Goal: Task Accomplishment & Management: Use online tool/utility

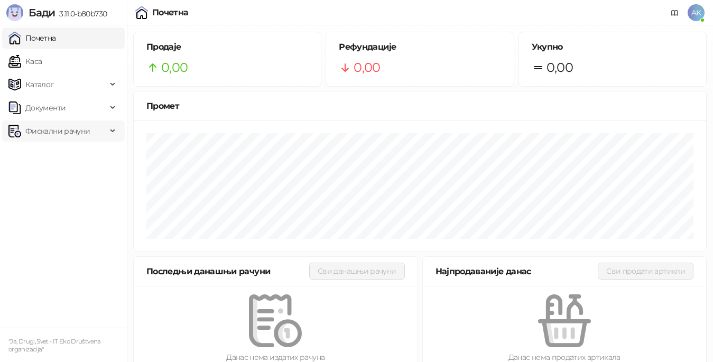
click at [73, 124] on span "Фискални рачуни" at bounding box center [57, 131] width 64 height 21
click at [75, 154] on link "Издати рачуни" at bounding box center [48, 154] width 71 height 21
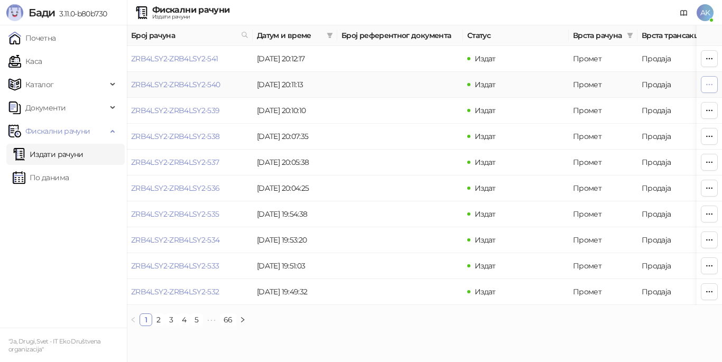
click at [706, 83] on icon "button" at bounding box center [709, 84] width 8 height 8
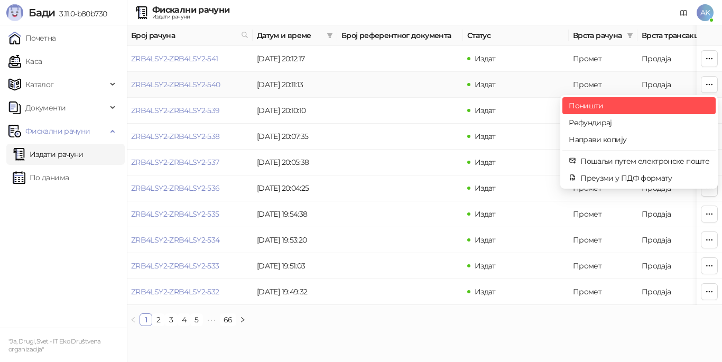
click at [623, 106] on span "Поништи" at bounding box center [639, 106] width 141 height 12
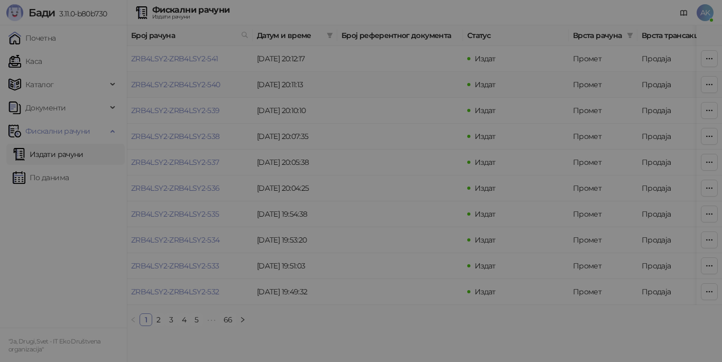
type input "**********"
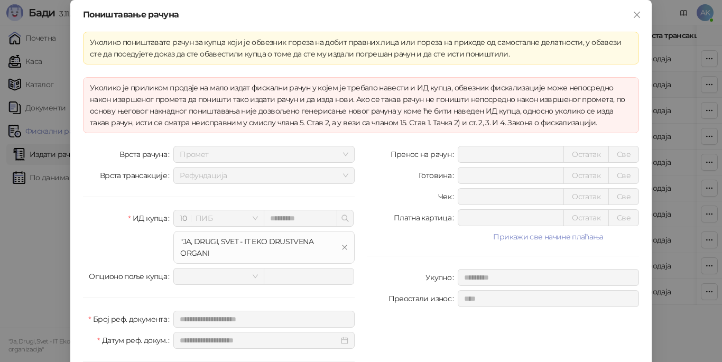
click at [634, 16] on icon "close" at bounding box center [637, 15] width 6 height 6
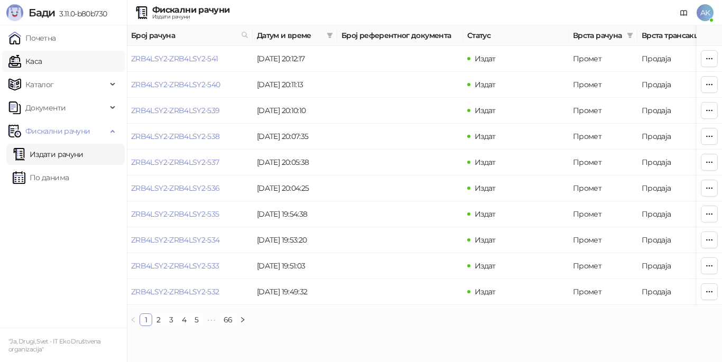
click at [42, 60] on link "Каса" at bounding box center [24, 61] width 33 height 21
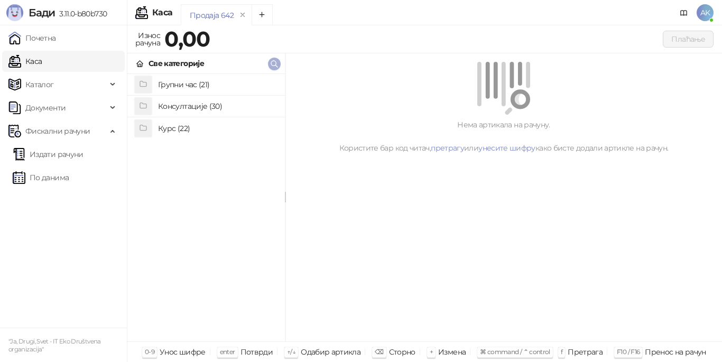
click at [272, 63] on icon "button" at bounding box center [274, 64] width 8 height 8
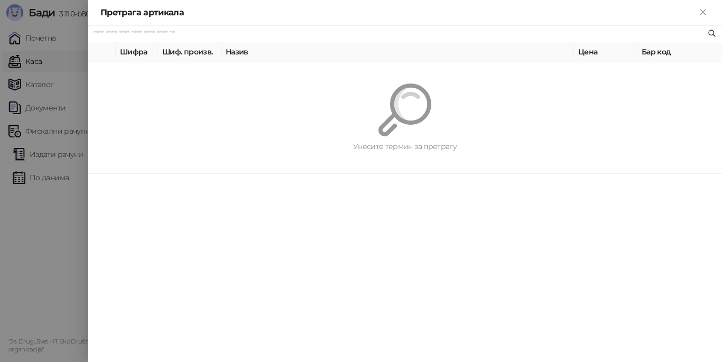
click at [23, 240] on div at bounding box center [361, 181] width 722 height 362
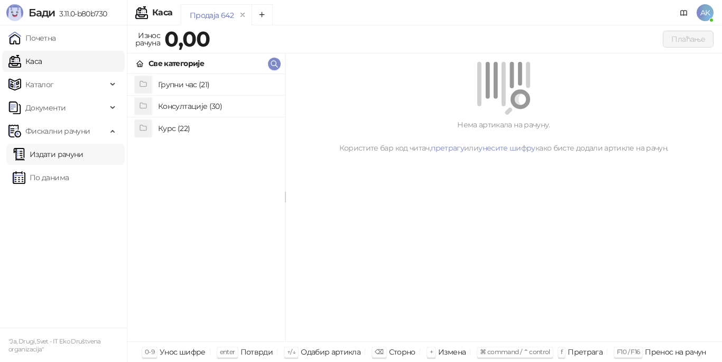
click at [76, 155] on link "Издати рачуни" at bounding box center [48, 154] width 71 height 21
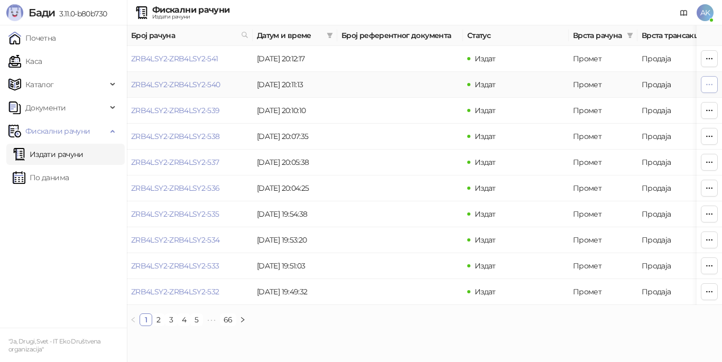
click at [705, 85] on button "button" at bounding box center [709, 84] width 17 height 17
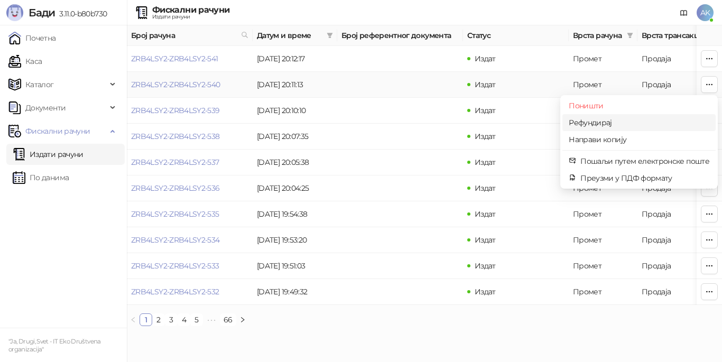
click at [660, 125] on span "Рефундирај" at bounding box center [639, 123] width 141 height 12
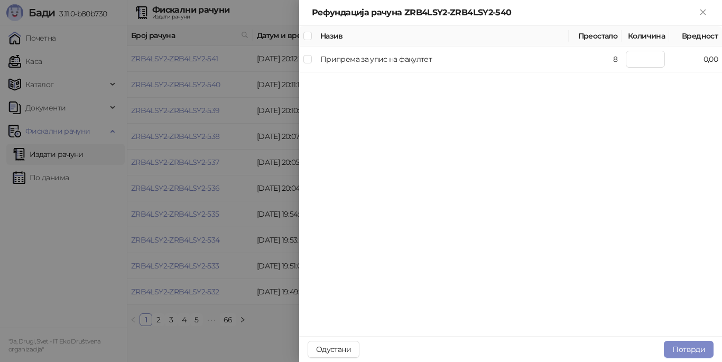
click at [648, 130] on div "Назив Преостало Количина Вредност Припрема за упис на факултет 8 0,00" at bounding box center [510, 180] width 423 height 311
click at [633, 59] on input "number" at bounding box center [645, 59] width 39 height 17
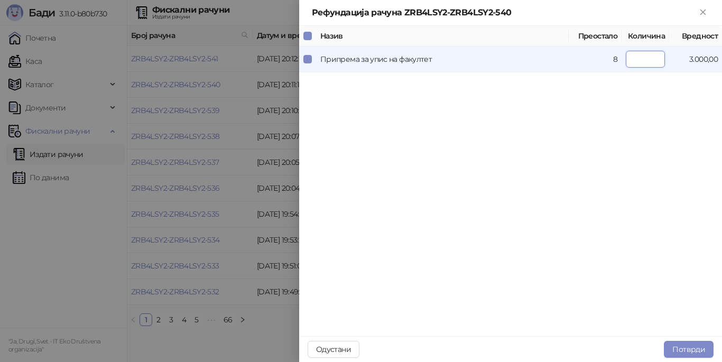
type input "*"
click at [619, 160] on div "Назив Преостало Количина Вредност Припрема за упис на факултет 8 * 3.000,00" at bounding box center [510, 180] width 423 height 311
click at [679, 346] on button "Потврди" at bounding box center [689, 349] width 50 height 17
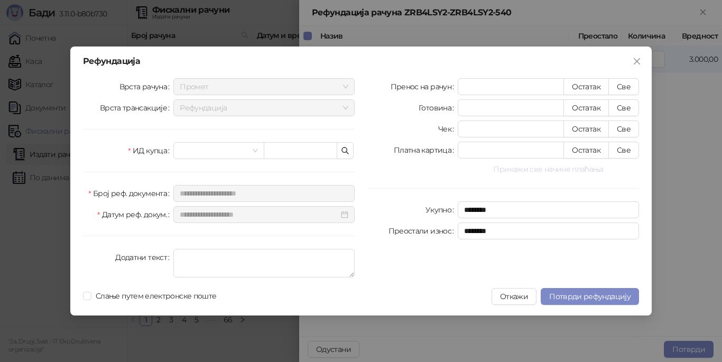
click at [540, 170] on button "Прикажи све начине плаћања" at bounding box center [548, 169] width 181 height 13
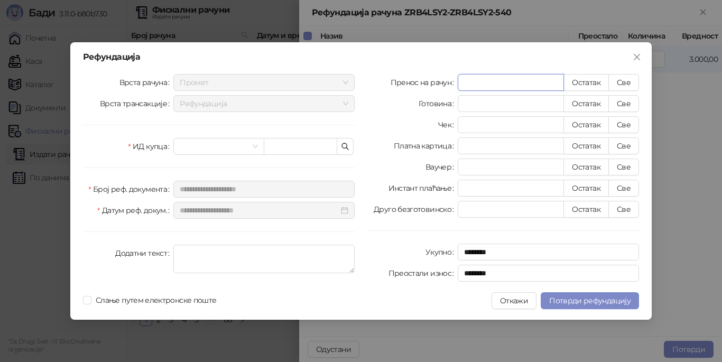
click at [538, 76] on input "*" at bounding box center [510, 83] width 105 height 16
type input "**"
type input "********"
drag, startPoint x: 474, startPoint y: 86, endPoint x: 458, endPoint y: 87, distance: 15.9
click at [458, 87] on input "**" at bounding box center [510, 83] width 105 height 16
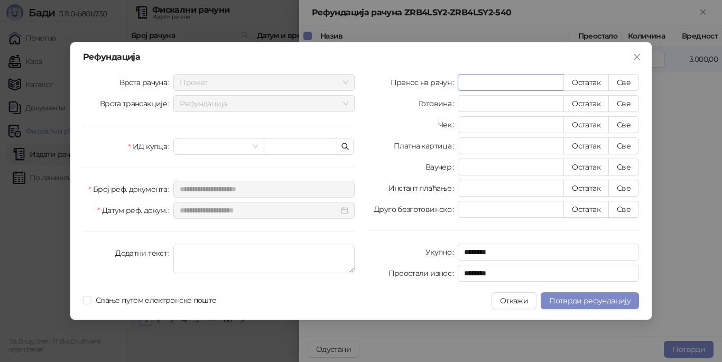
type input "*"
click at [381, 144] on div "Платна картица" at bounding box center [412, 145] width 90 height 17
click at [514, 300] on button "Откажи" at bounding box center [514, 300] width 45 height 17
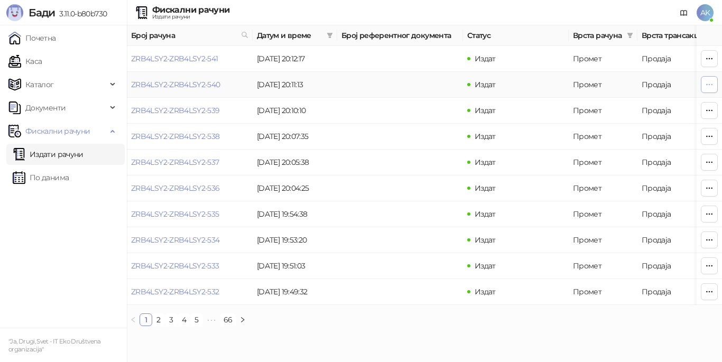
click at [711, 86] on icon "button" at bounding box center [709, 84] width 8 height 8
